Goal: Task Accomplishment & Management: Manage account settings

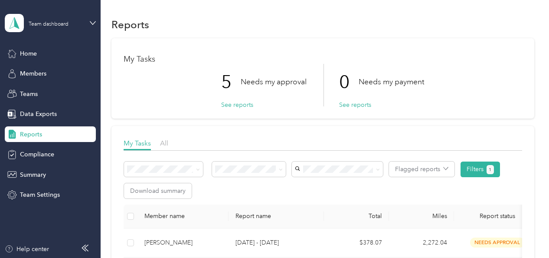
scroll to position [171, 0]
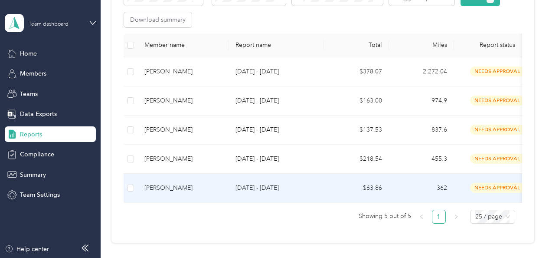
click at [168, 185] on div "[PERSON_NAME]" at bounding box center [183, 188] width 77 height 10
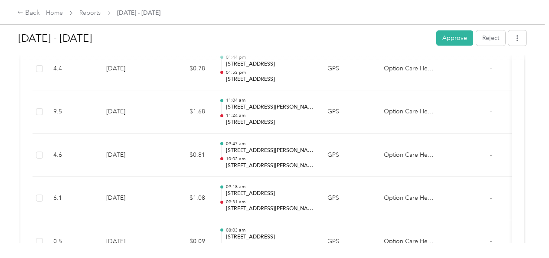
scroll to position [1556, 0]
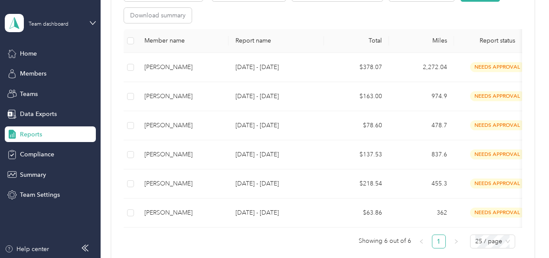
scroll to position [175, 0]
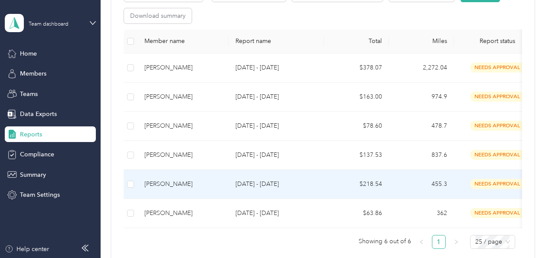
click at [175, 184] on div "[PERSON_NAME]" at bounding box center [183, 184] width 77 height 10
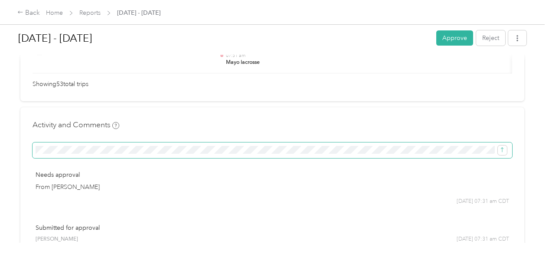
scroll to position [0, 96]
click at [503, 148] on icon "submit" at bounding box center [502, 150] width 3 height 5
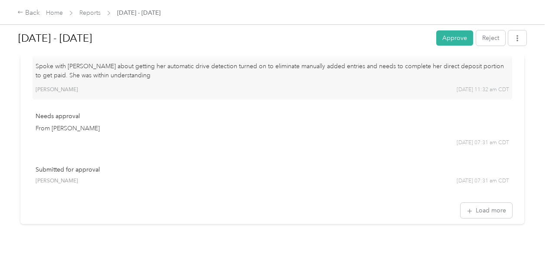
scroll to position [2653, 0]
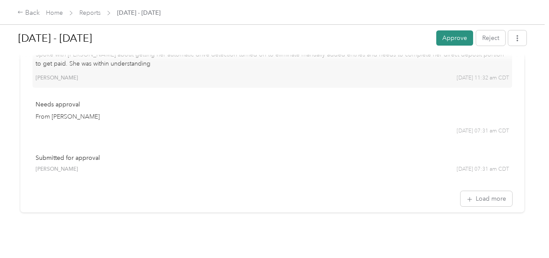
click at [450, 39] on button "Approve" at bounding box center [455, 37] width 37 height 15
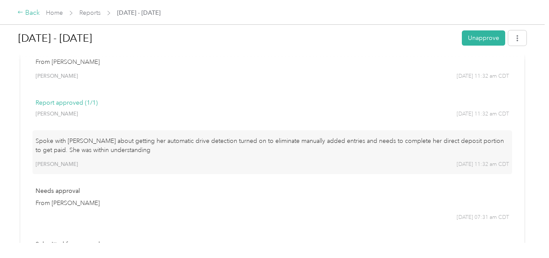
click at [23, 10] on icon at bounding box center [20, 12] width 6 height 6
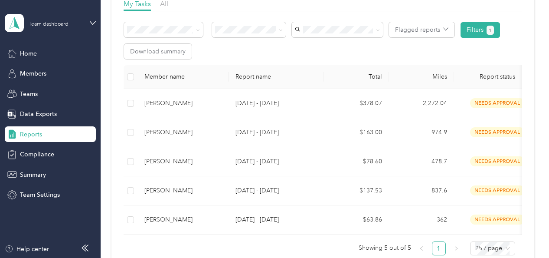
scroll to position [140, 0]
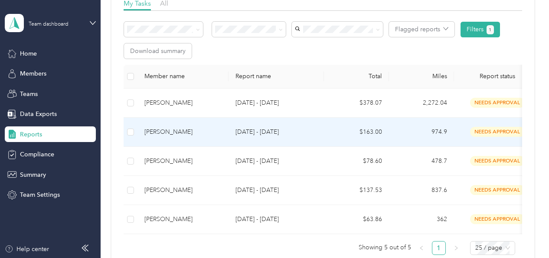
click at [163, 131] on div "[PERSON_NAME]" at bounding box center [183, 132] width 77 height 10
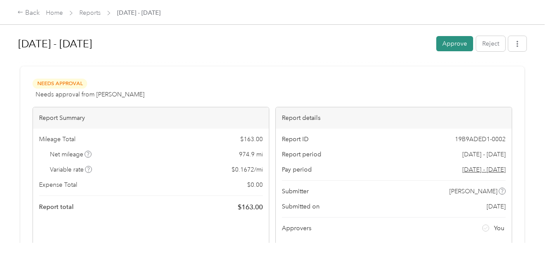
click at [446, 46] on button "Approve" at bounding box center [455, 43] width 37 height 15
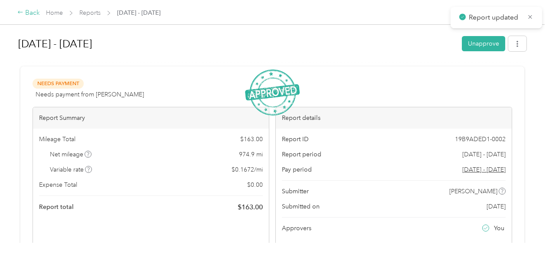
click at [22, 13] on icon at bounding box center [20, 12] width 5 height 3
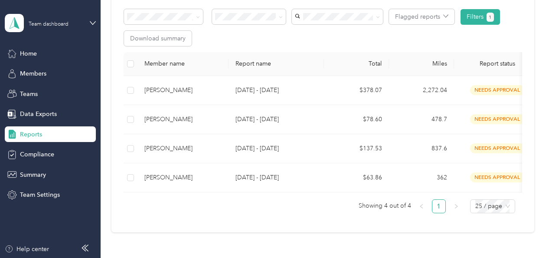
scroll to position [156, 0]
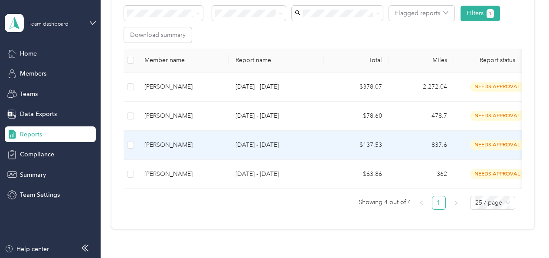
click at [164, 144] on div "[PERSON_NAME]" at bounding box center [183, 145] width 77 height 10
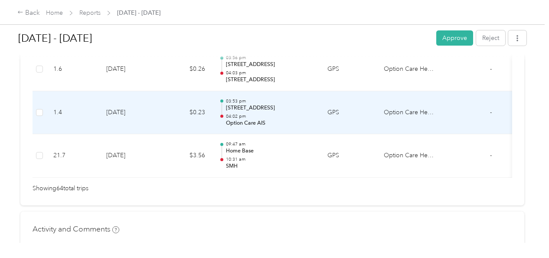
scroll to position [2899, 0]
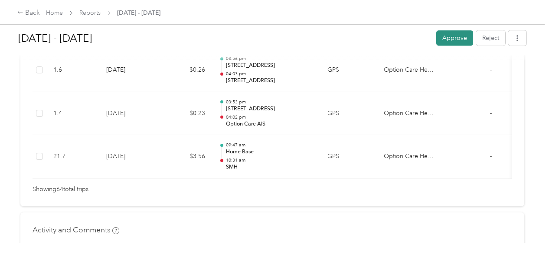
click at [447, 36] on button "Approve" at bounding box center [455, 37] width 37 height 15
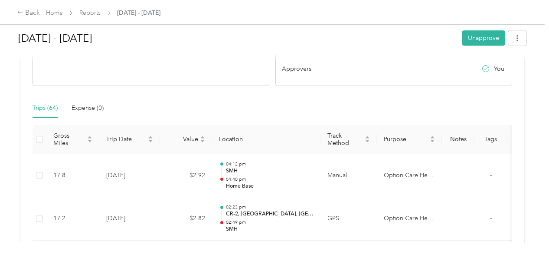
scroll to position [0, 0]
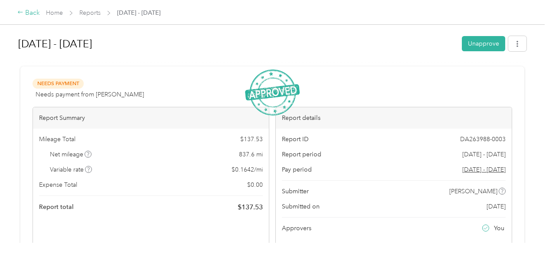
click at [24, 13] on div "Back" at bounding box center [28, 13] width 23 height 10
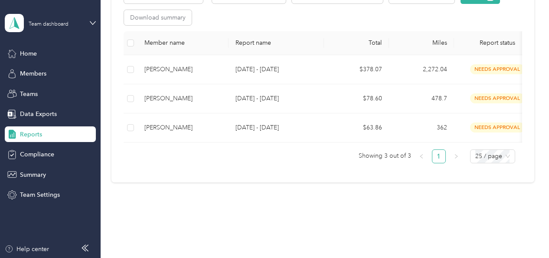
scroll to position [174, 0]
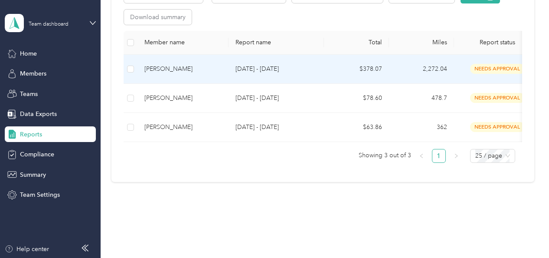
click at [164, 66] on div "[PERSON_NAME]" at bounding box center [183, 69] width 77 height 10
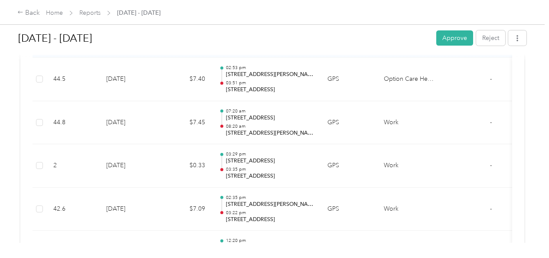
scroll to position [2372, 0]
click at [452, 38] on button "Approve" at bounding box center [455, 37] width 37 height 15
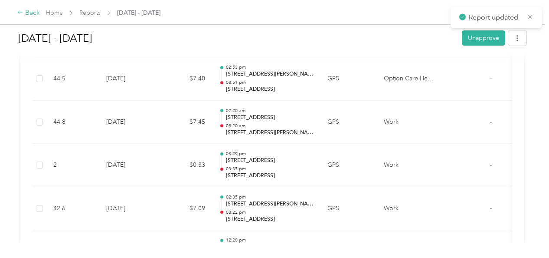
click at [22, 10] on icon at bounding box center [20, 12] width 6 height 6
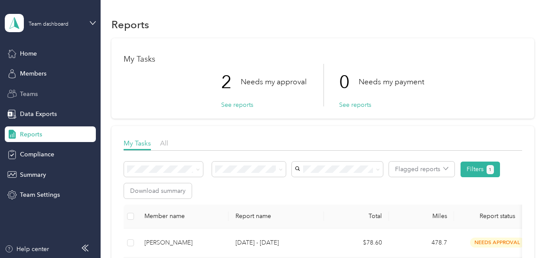
click at [22, 95] on span "Teams" at bounding box center [29, 93] width 18 height 9
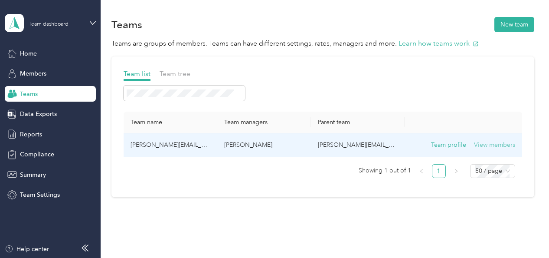
click at [491, 145] on button "View members" at bounding box center [494, 145] width 41 height 10
